Goal: Task Accomplishment & Management: Use online tool/utility

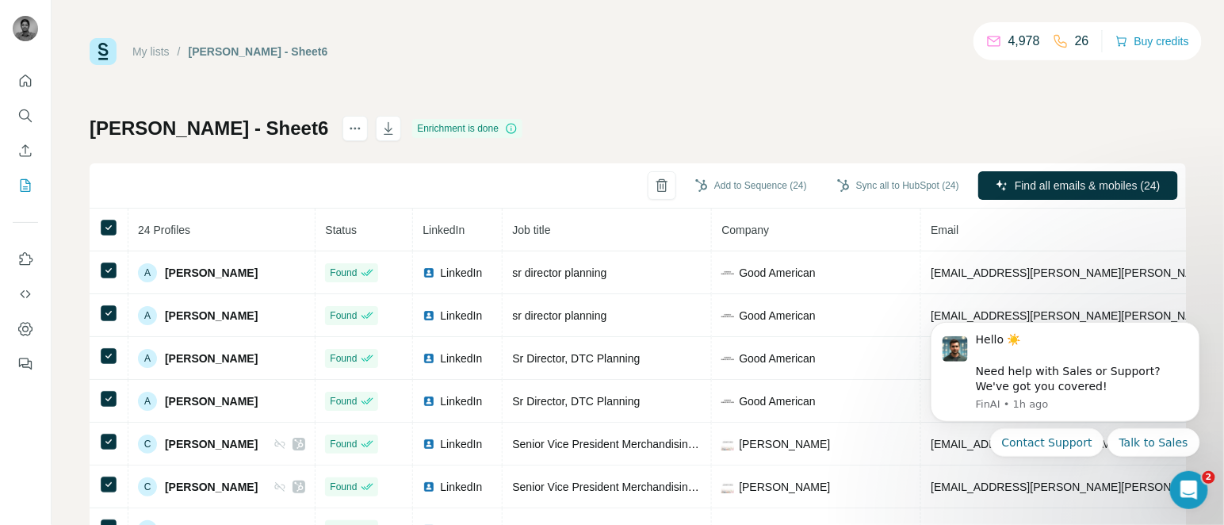
scroll to position [132, 0]
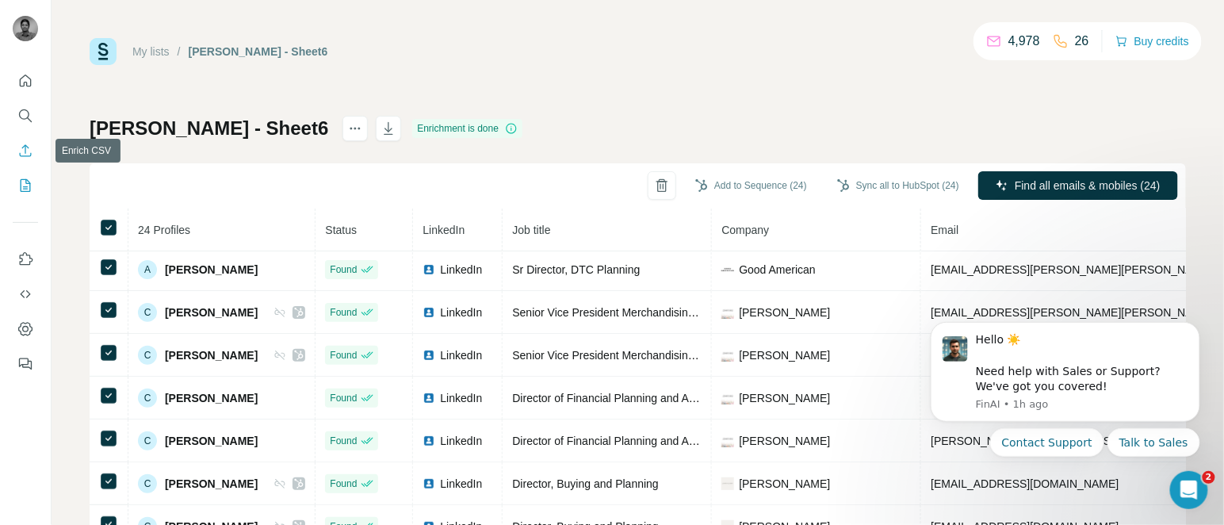
click at [23, 149] on icon "Enrich CSV" at bounding box center [25, 151] width 16 height 16
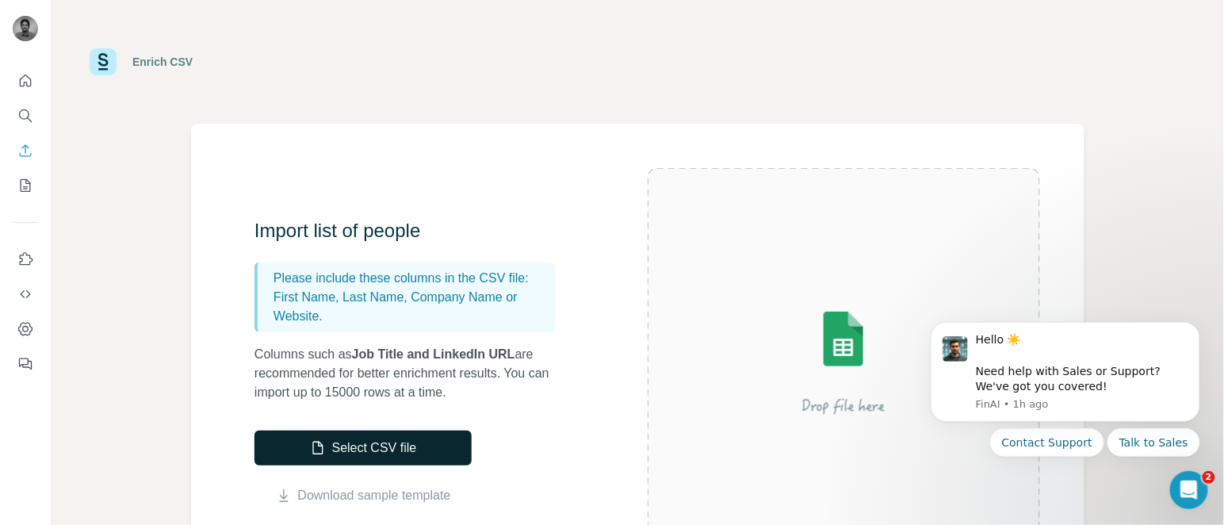
click at [327, 443] on button "Select CSV file" at bounding box center [362, 447] width 217 height 35
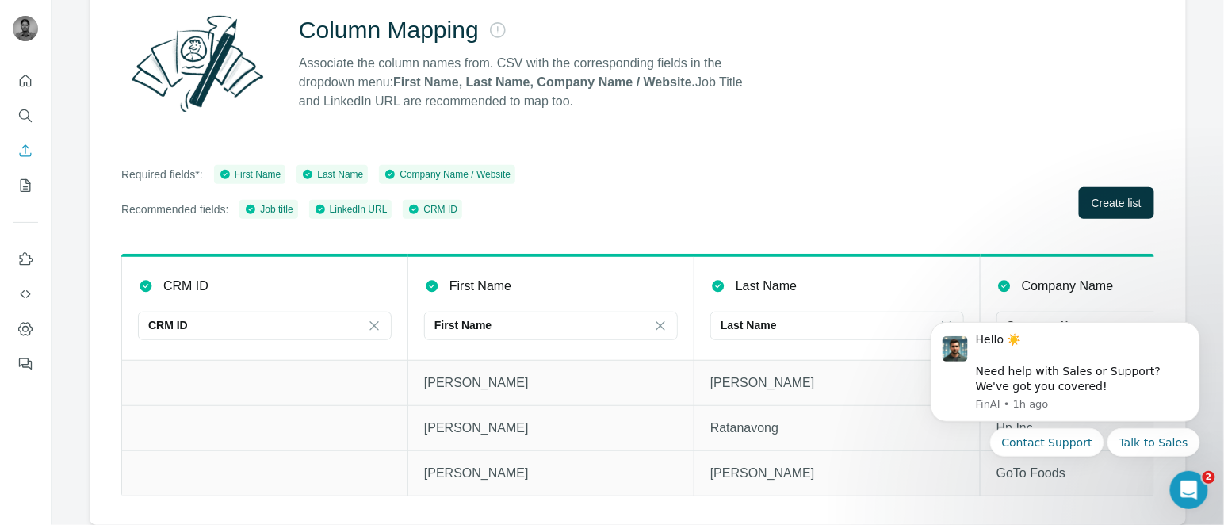
scroll to position [170, 0]
click at [1112, 195] on span "Create list" at bounding box center [1116, 203] width 50 height 16
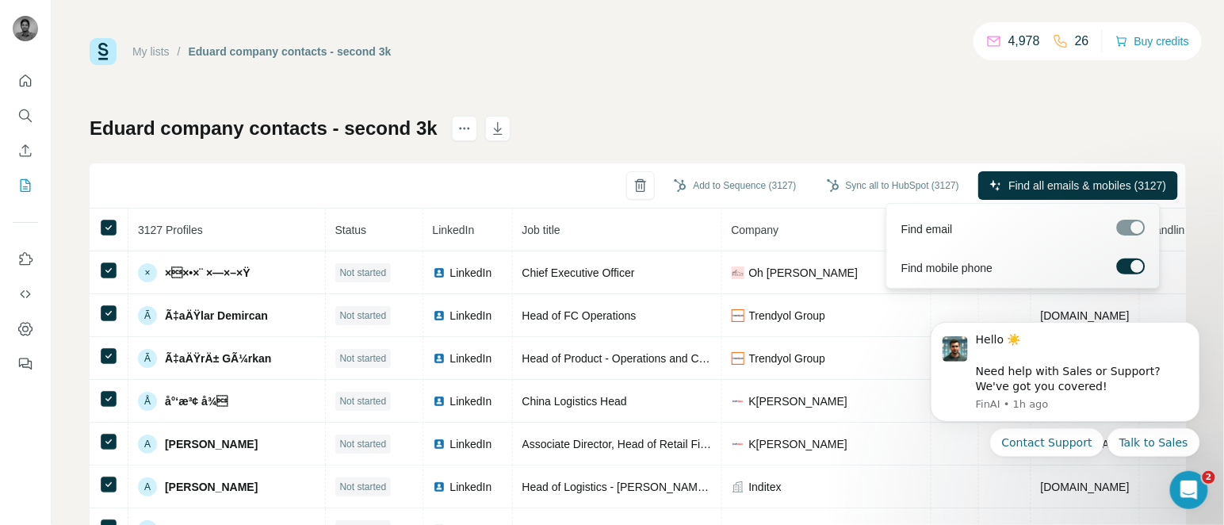
click at [1135, 260] on div at bounding box center [1137, 266] width 13 height 13
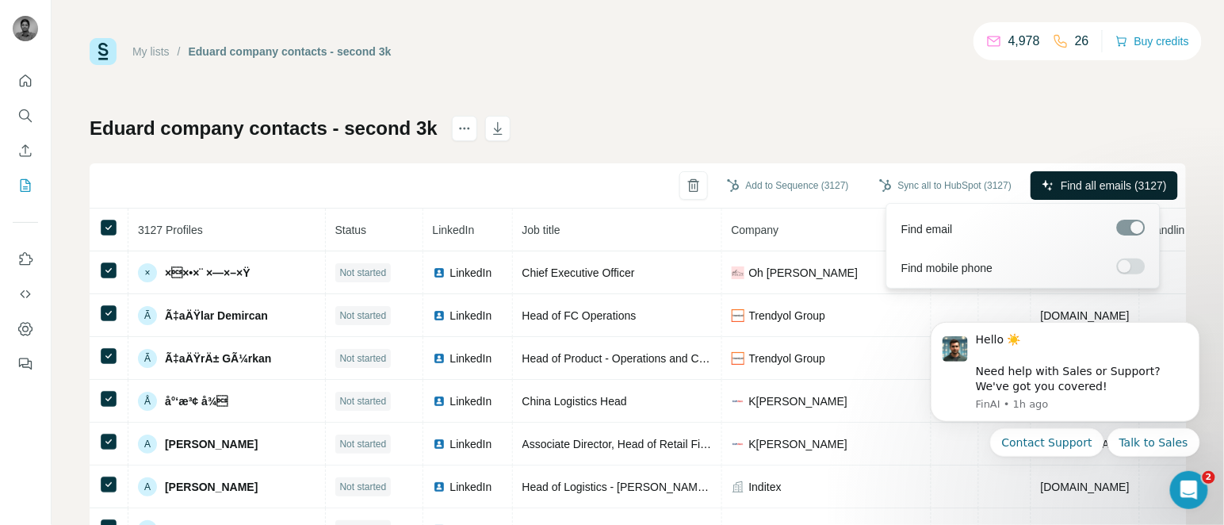
click at [1092, 179] on span "Find all emails (3127)" at bounding box center [1113, 186] width 106 height 16
